Goal: Task Accomplishment & Management: Manage account settings

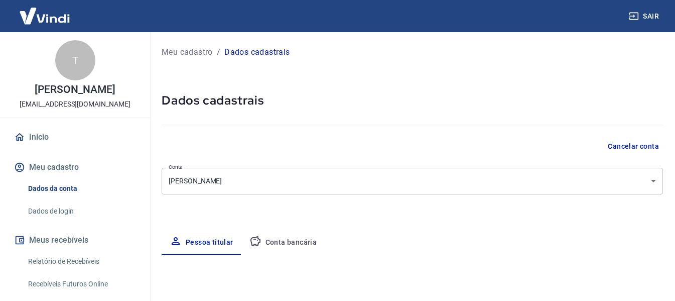
select select "SP"
select select "business"
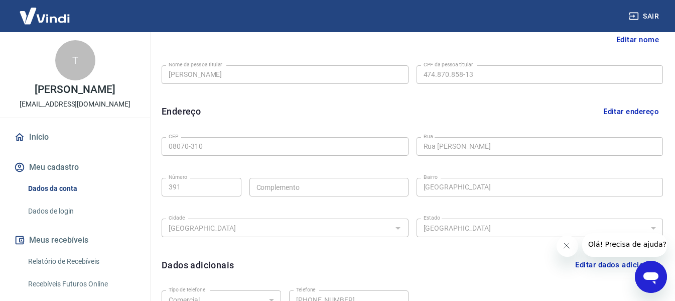
scroll to position [343, 0]
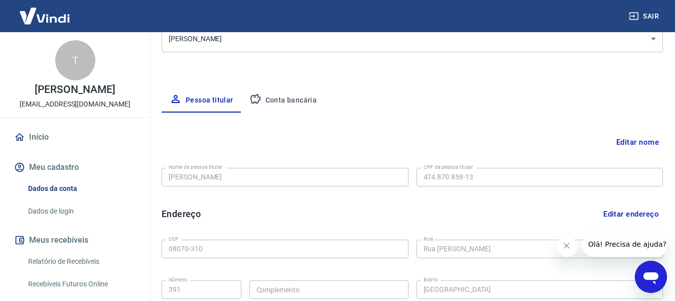
click at [282, 96] on button "Conta bancária" at bounding box center [283, 100] width 84 height 24
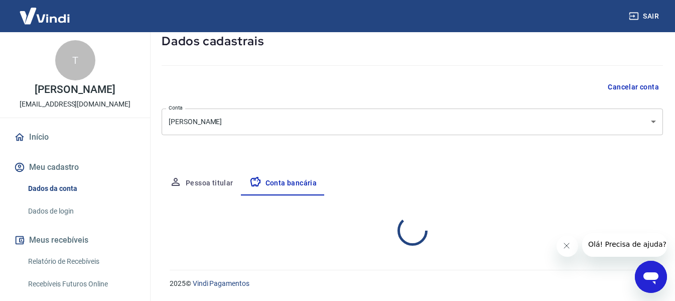
select select "1"
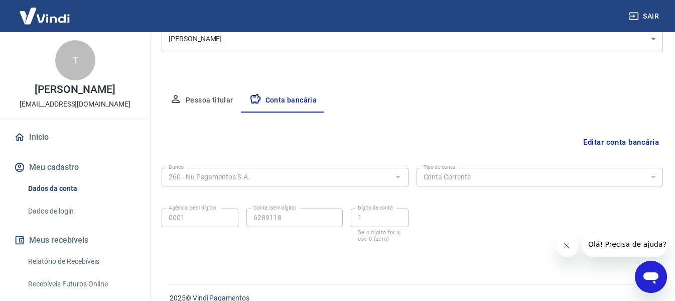
scroll to position [158, 0]
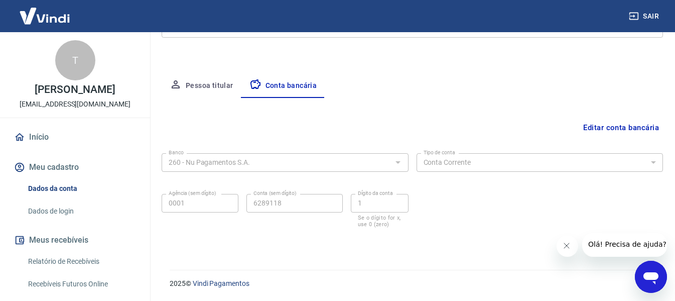
click at [291, 212] on div "Conta (sem dígito) 6289118 Conta (sem dígito)" at bounding box center [294, 211] width 96 height 34
click at [632, 128] on button "Editar conta bancária" at bounding box center [621, 127] width 84 height 19
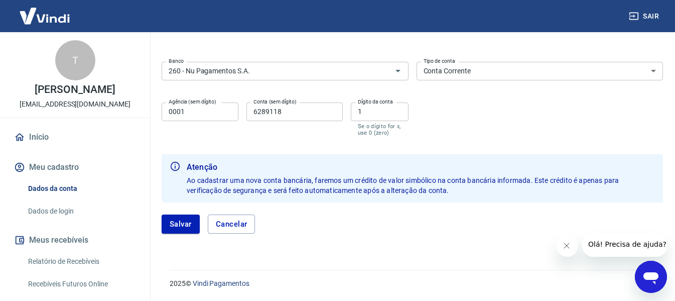
scroll to position [230, 0]
click at [190, 210] on div "Salvar Cancelar" at bounding box center [413, 223] width 502 height 43
click at [180, 222] on button "Salvar" at bounding box center [181, 223] width 38 height 19
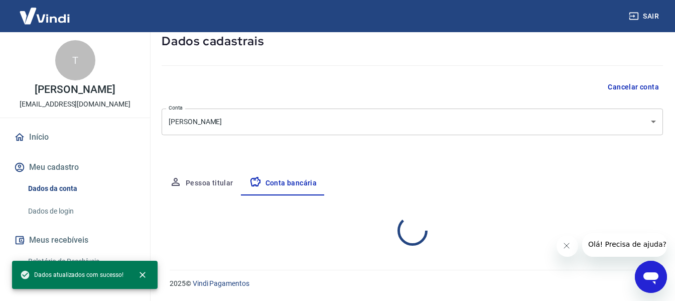
select select "1"
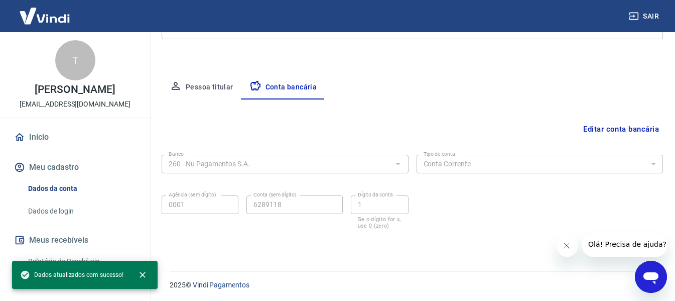
scroll to position [158, 0]
click at [203, 80] on button "Pessoa titular" at bounding box center [202, 86] width 80 height 24
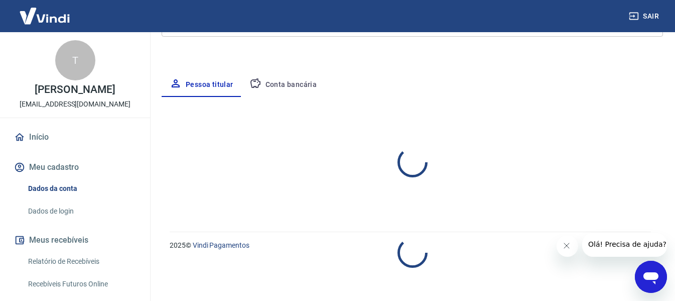
select select "SP"
select select "business"
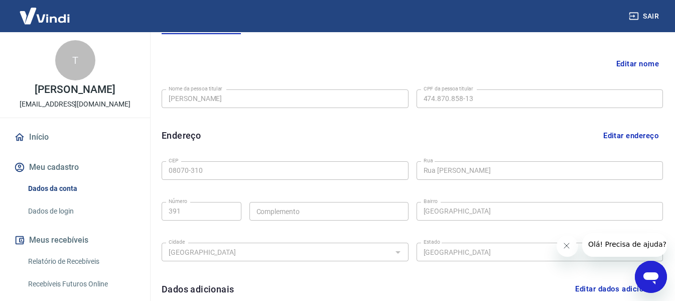
scroll to position [308, 0]
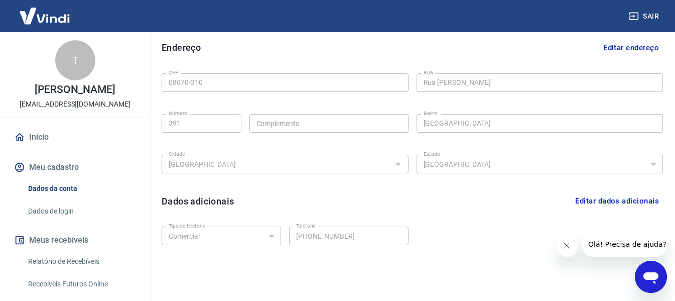
click at [84, 209] on link "Dados de login" at bounding box center [81, 211] width 114 height 21
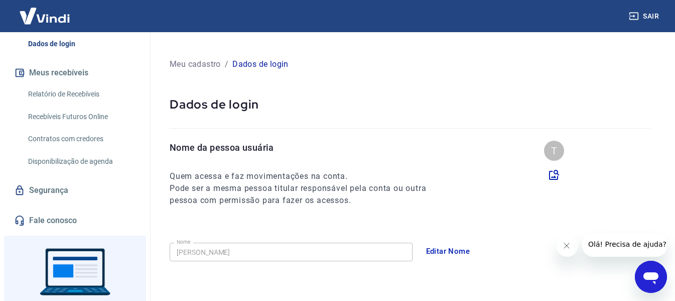
scroll to position [119, 0]
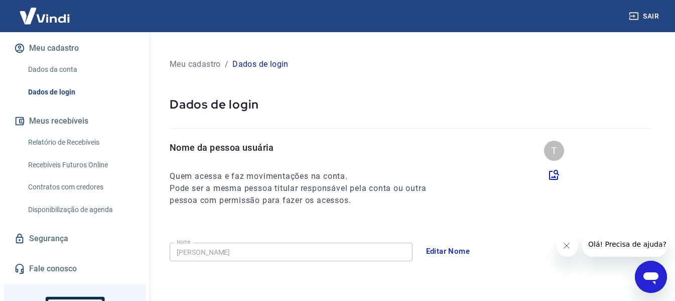
click at [56, 163] on link "Recebíveis Futuros Online" at bounding box center [81, 165] width 114 height 21
